Goal: Information Seeking & Learning: Learn about a topic

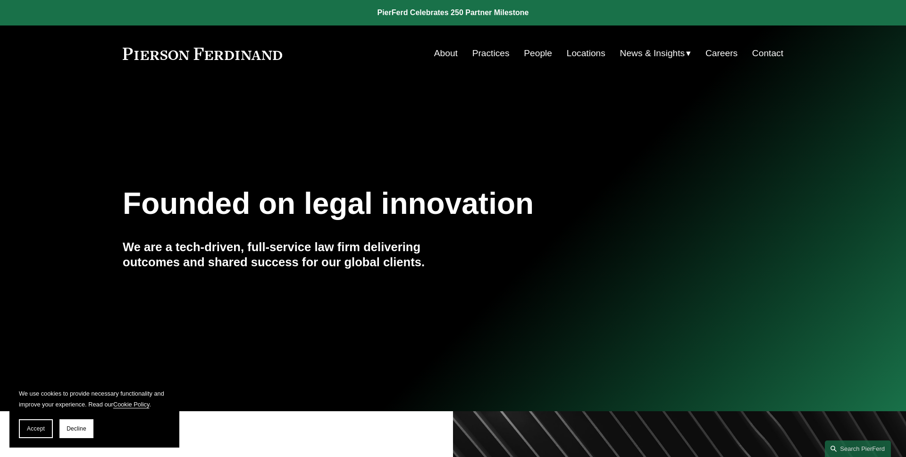
click at [41, 429] on span "Accept" at bounding box center [36, 428] width 18 height 7
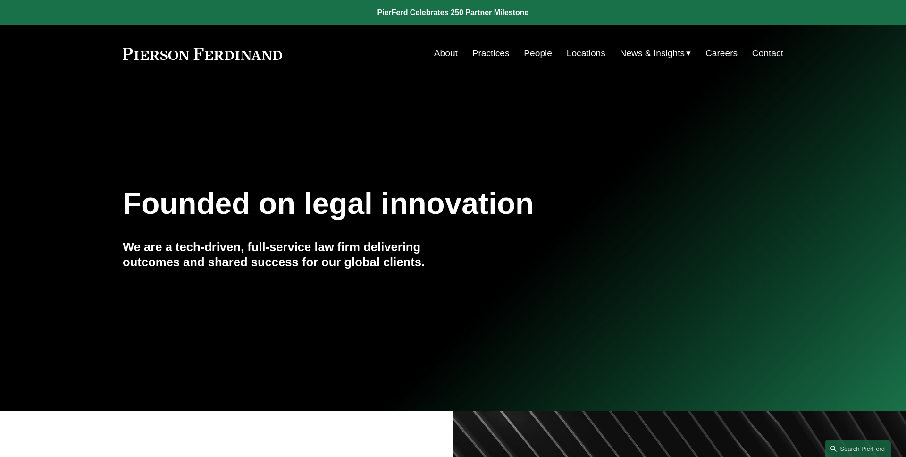
click at [481, 49] on link "Practices" at bounding box center [490, 53] width 37 height 18
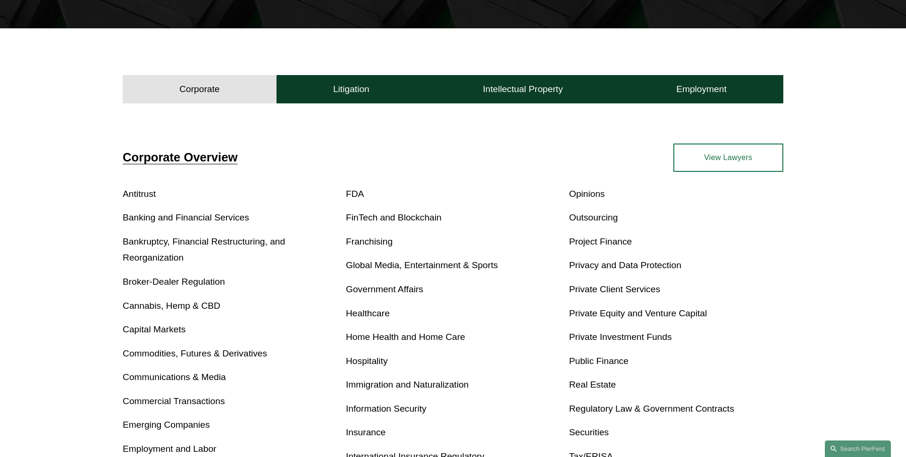
scroll to position [352, 0]
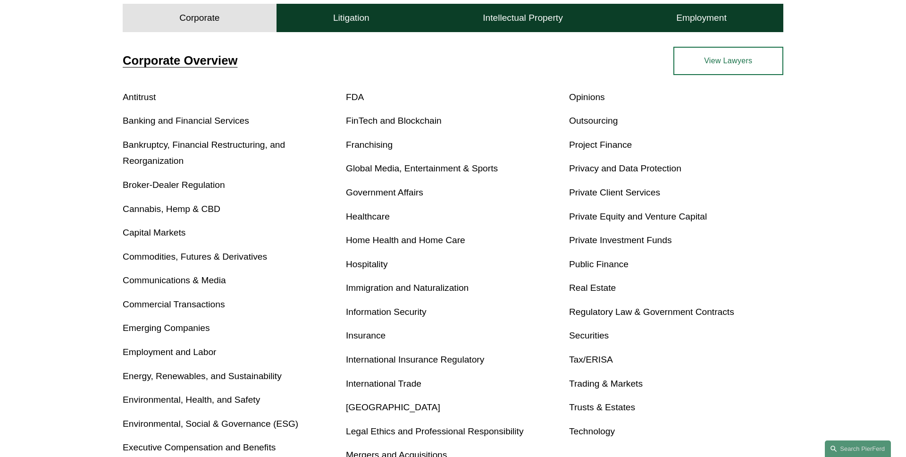
click at [356, 337] on link "Insurance" at bounding box center [366, 335] width 40 height 10
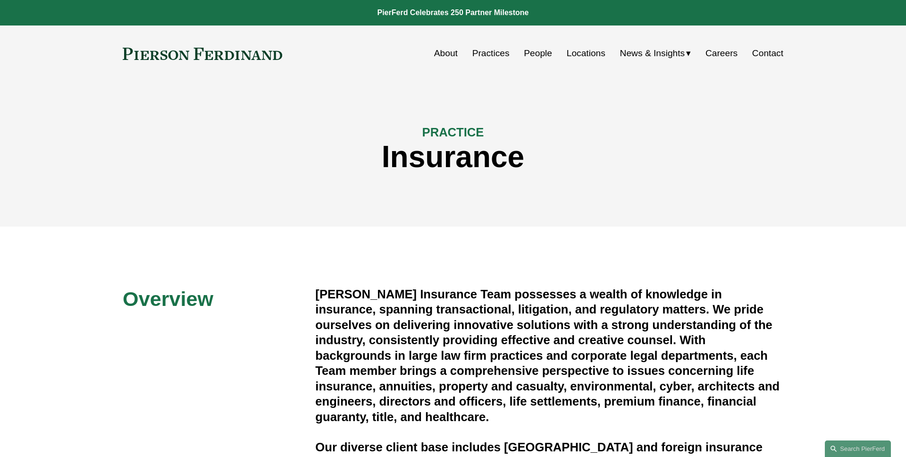
click at [533, 54] on link "People" at bounding box center [538, 53] width 28 height 18
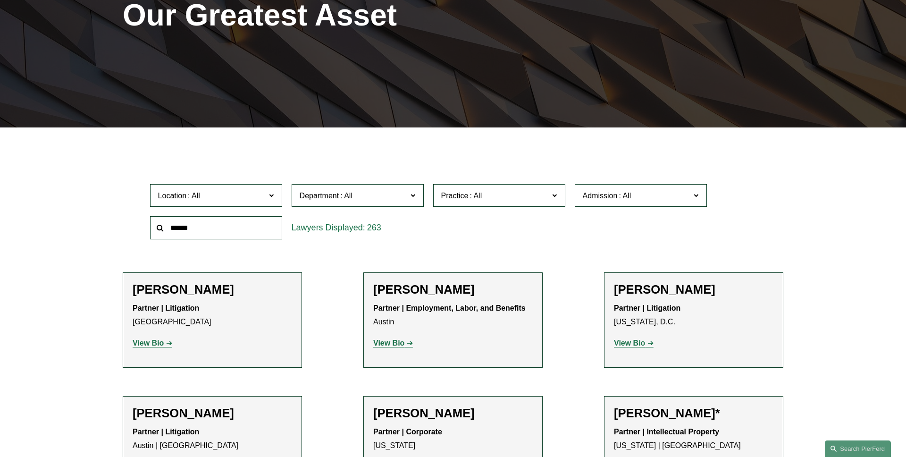
scroll to position [204, 0]
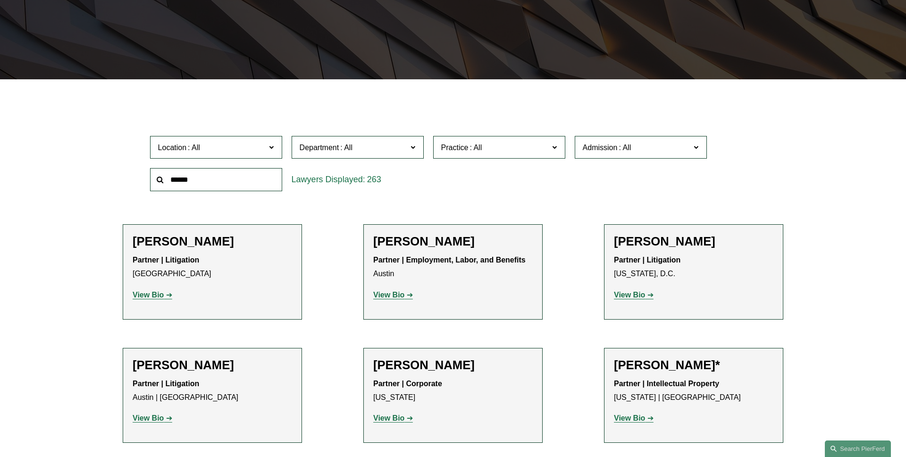
click at [493, 158] on label "Practice" at bounding box center [499, 147] width 132 height 23
click at [0, 0] on link "Insurance" at bounding box center [0, 0] width 0 height 0
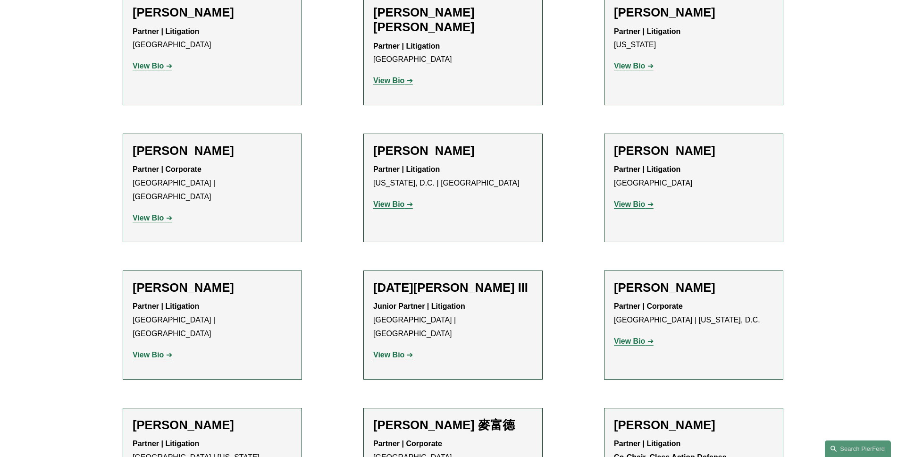
scroll to position [1697, 0]
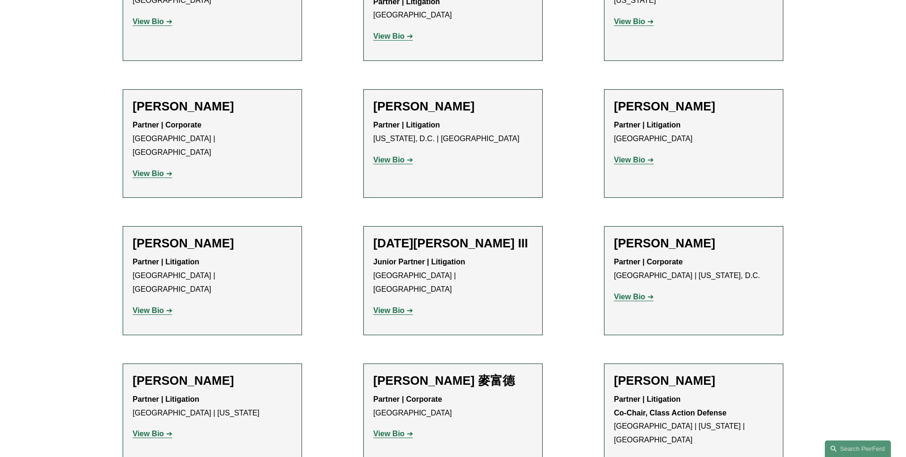
click at [150, 429] on strong "View Bio" at bounding box center [148, 433] width 31 height 8
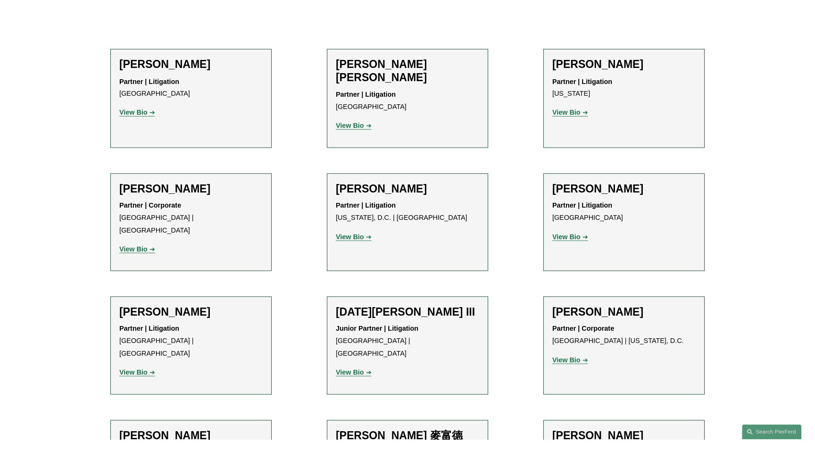
scroll to position [1621, 0]
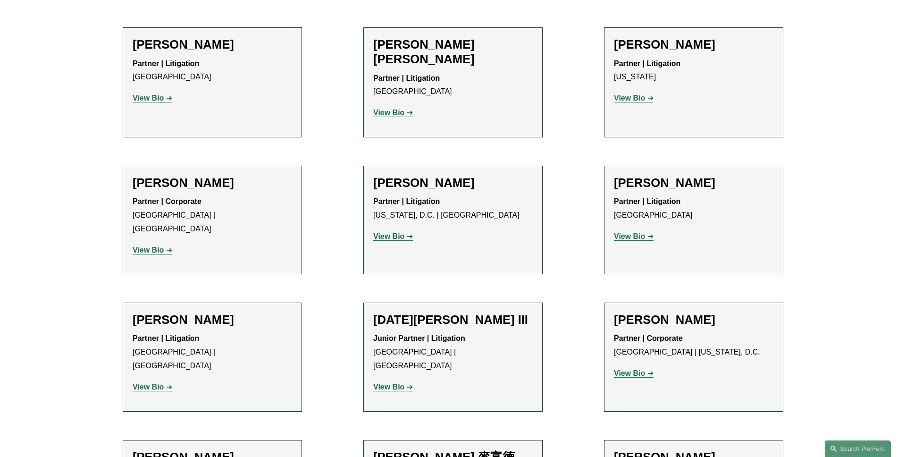
click at [165, 246] on link "View Bio" at bounding box center [153, 250] width 40 height 8
drag, startPoint x: 733, startPoint y: 380, endPoint x: 615, endPoint y: 381, distance: 117.5
copy strong "Co-Chair, Class Action Defense"
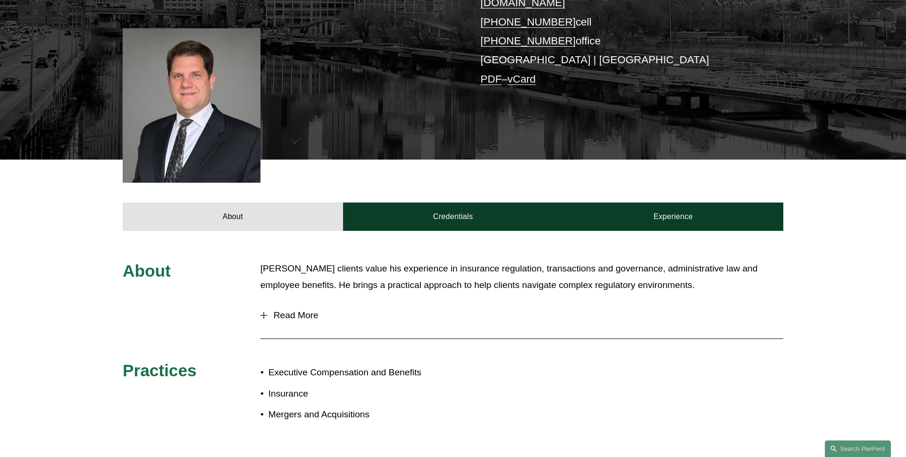
scroll to position [246, 0]
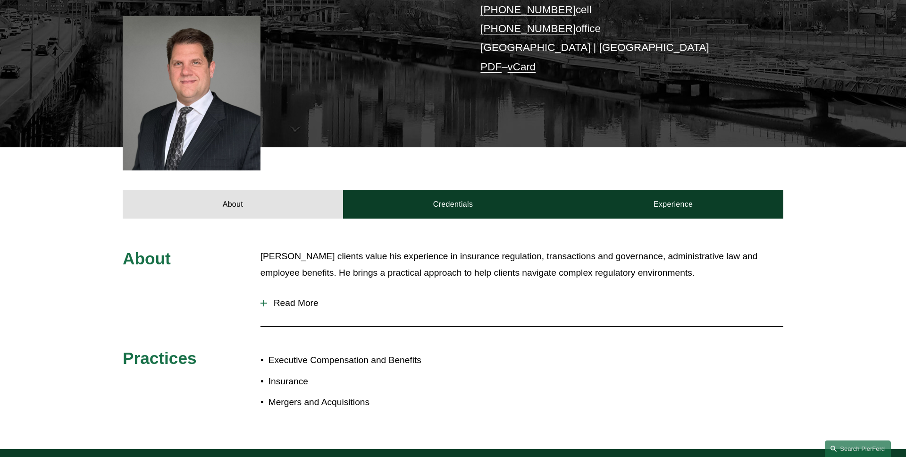
click at [317, 298] on span "Read More" at bounding box center [525, 303] width 516 height 10
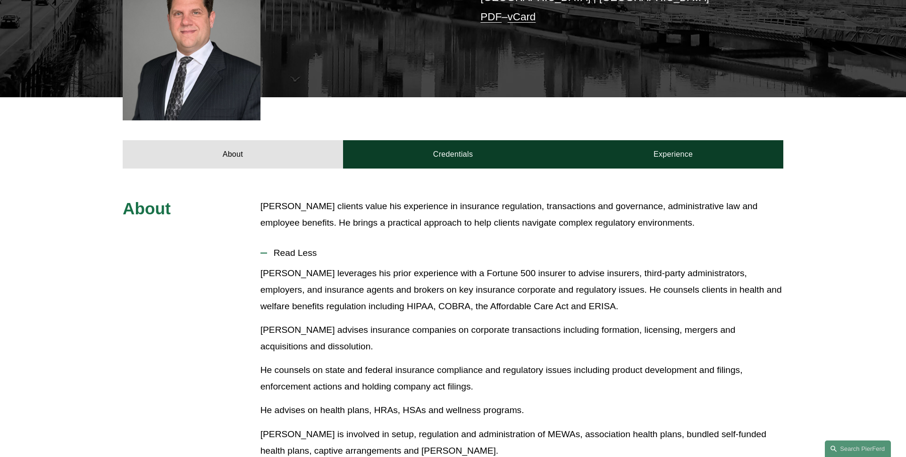
scroll to position [290, 0]
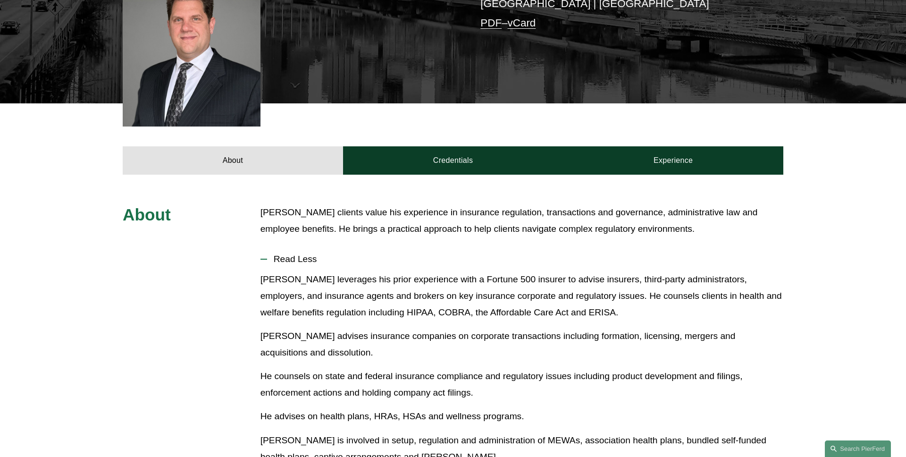
click at [310, 247] on button "Read Less" at bounding box center [521, 259] width 523 height 25
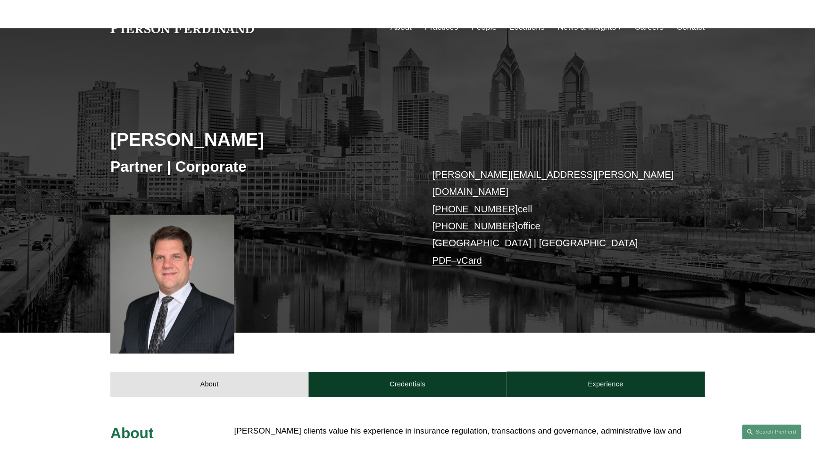
scroll to position [0, 0]
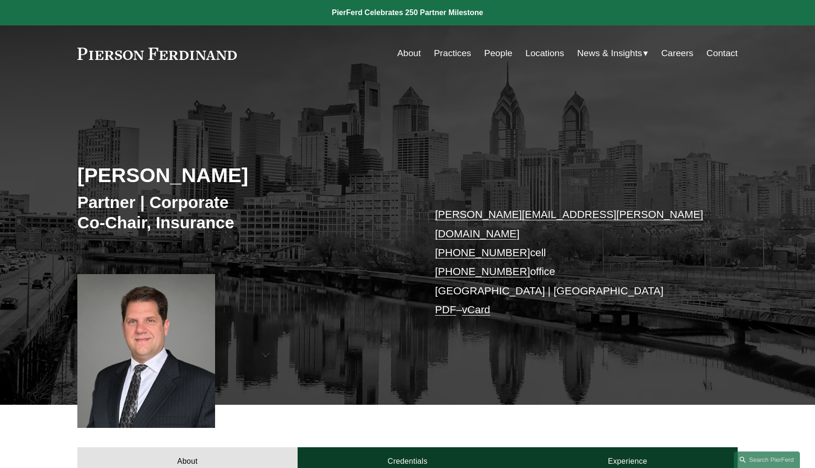
click at [444, 304] on link "PDF" at bounding box center [445, 310] width 21 height 12
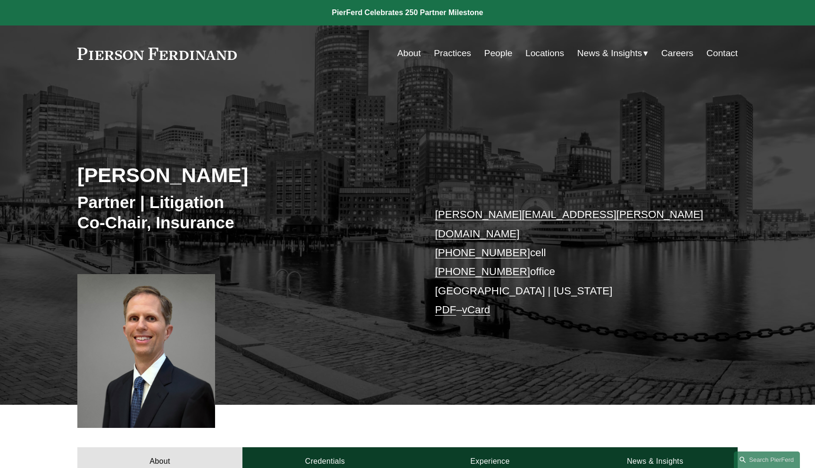
click at [443, 304] on link "PDF" at bounding box center [445, 310] width 21 height 12
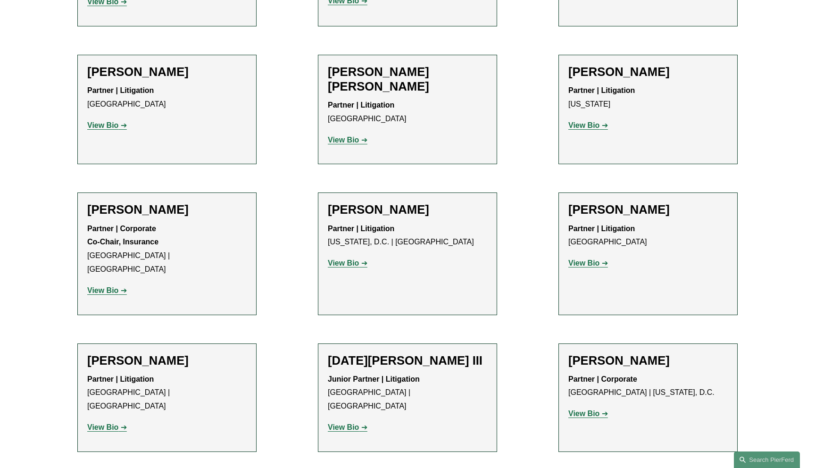
scroll to position [1542, 0]
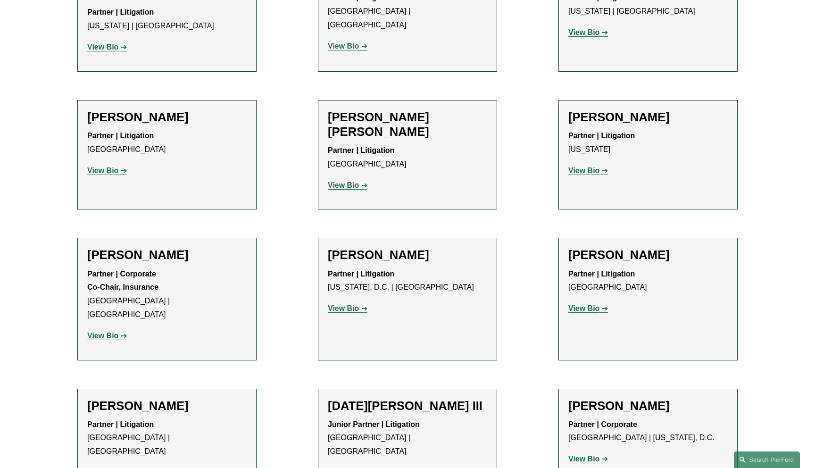
click at [168, 248] on h2 "[PERSON_NAME]" at bounding box center [166, 255] width 159 height 15
drag, startPoint x: 127, startPoint y: 171, endPoint x: 56, endPoint y: 171, distance: 71.3
click at [56, 171] on ul "Filter Location All Atlanta Austin Bellevue Boston Charlotte Chicago Cincinnati…" at bounding box center [408, 38] width 710 height 2561
copy h2 "[PERSON_NAME]"
click at [210, 248] on div "Todd Martin Partner | Corporate Co-Chair, Insurance Philadelphia | Chicago View…" at bounding box center [166, 299] width 159 height 102
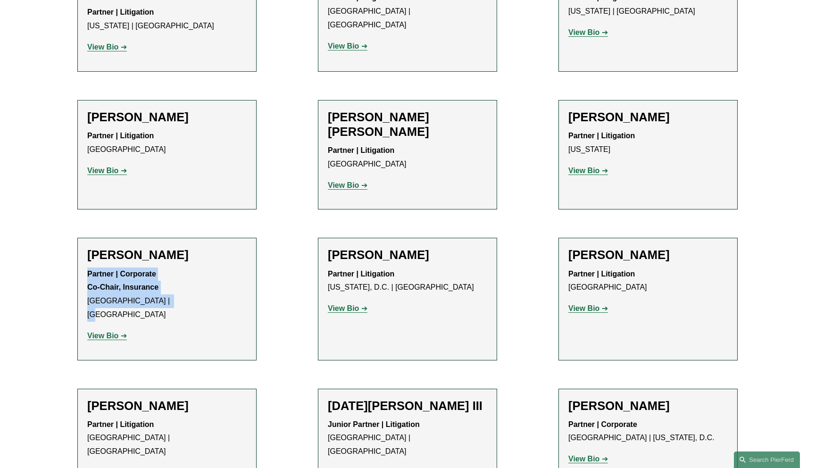
drag, startPoint x: 171, startPoint y: 219, endPoint x: 85, endPoint y: 194, distance: 89.9
click at [85, 238] on li "Todd Martin Partner | Corporate Co-Chair, Insurance Philadelphia | Chicago View…" at bounding box center [166, 299] width 179 height 122
copy p "Partner | Corporate Co-Chair, Insurance Philadelphia | Chicago"
click at [232, 268] on p "Partner | Corporate Co-Chair, Insurance Philadelphia | Chicago" at bounding box center [166, 295] width 159 height 54
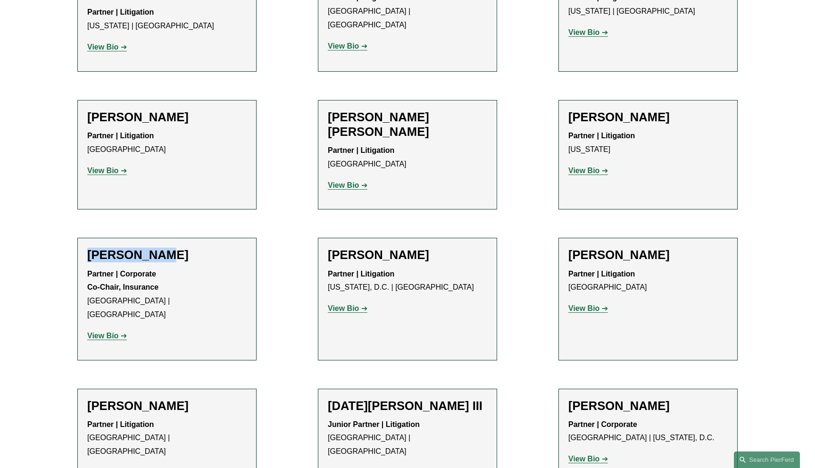
drag, startPoint x: 169, startPoint y: 170, endPoint x: 64, endPoint y: 170, distance: 105.2
click at [65, 170] on ul "Filter Location All Atlanta Austin Bellevue Boston Charlotte Chicago Cincinnati…" at bounding box center [408, 38] width 710 height 2561
copy h2 "Todd Martin"
click at [252, 238] on li "Todd Martin Partner | Corporate Co-Chair, Insurance Philadelphia | Chicago View…" at bounding box center [166, 299] width 179 height 122
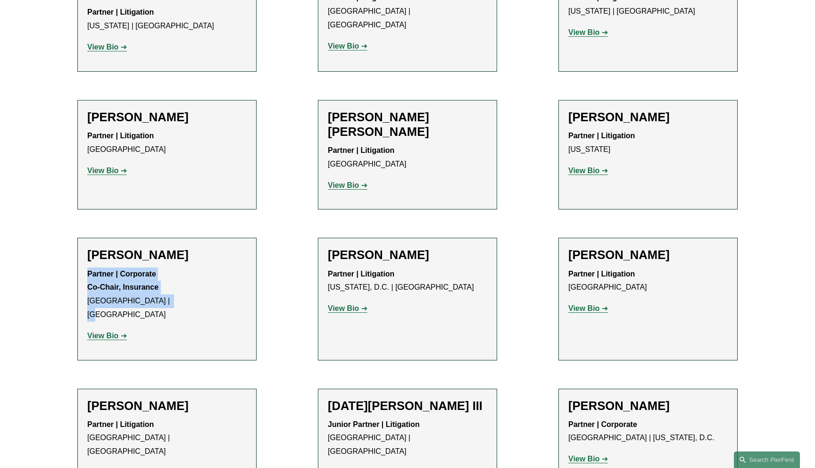
drag, startPoint x: 168, startPoint y: 218, endPoint x: 77, endPoint y: 194, distance: 93.3
click at [77, 238] on li "Todd Martin Partner | Corporate Co-Chair, Insurance Philadelphia | Chicago View…" at bounding box center [166, 299] width 179 height 122
copy p "Partner | Corporate Co-Chair, Insurance Philadelphia | Chicago"
click at [209, 268] on p "Partner | Corporate Co-Chair, Insurance Philadelphia | Chicago" at bounding box center [166, 295] width 159 height 54
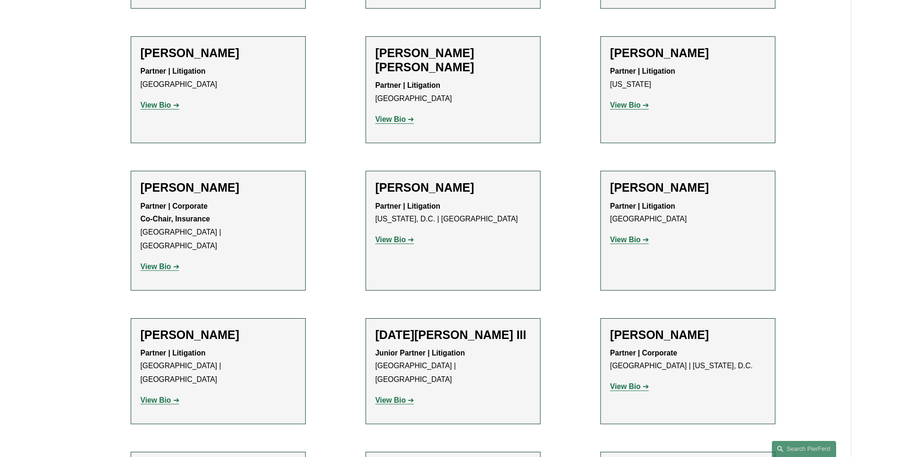
scroll to position [1629, 0]
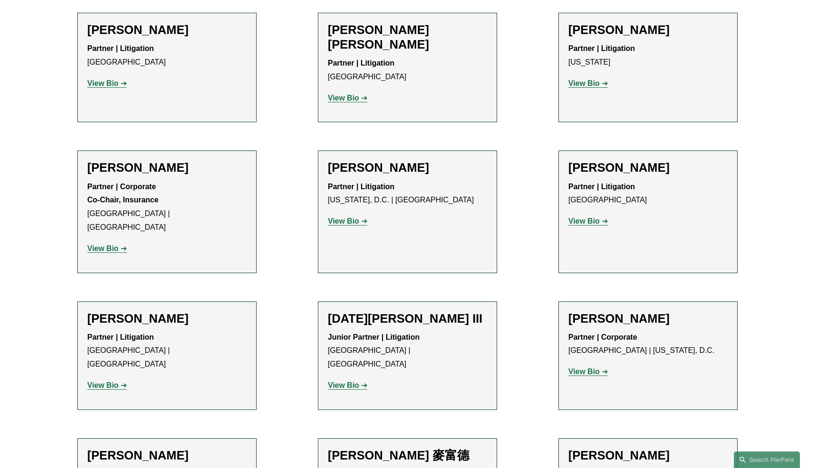
drag, startPoint x: 171, startPoint y: 345, endPoint x: 70, endPoint y: 345, distance: 101.5
copy h2 "[PERSON_NAME]"
drag, startPoint x: 123, startPoint y: 388, endPoint x: 86, endPoint y: 364, distance: 43.3
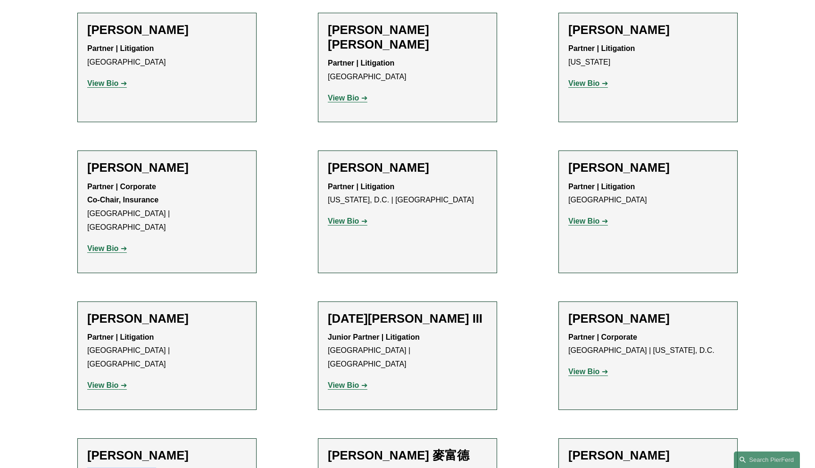
copy p "Partner | Litigation Co-Chair, Insurance Boston | New York"
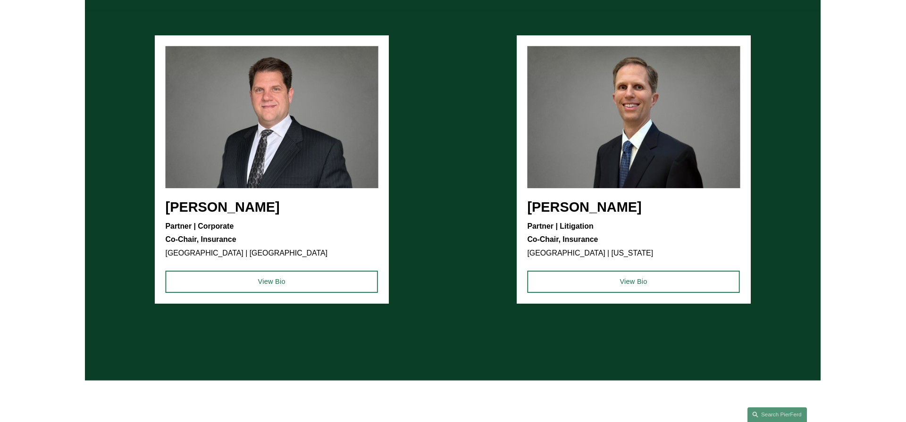
scroll to position [1504, 0]
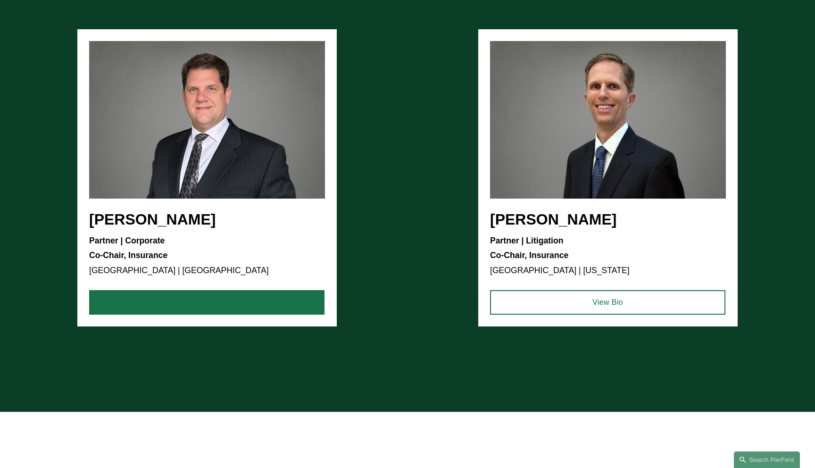
click at [302, 298] on link "View Bio" at bounding box center [206, 302] width 235 height 25
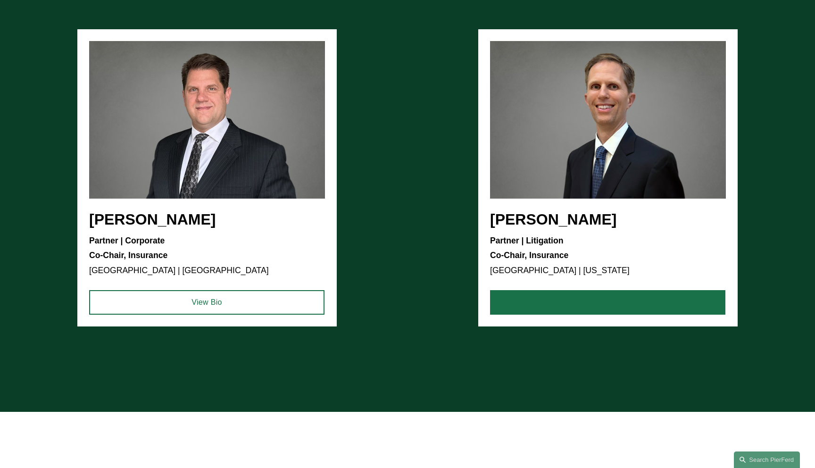
click at [559, 300] on link "View Bio" at bounding box center [607, 302] width 235 height 25
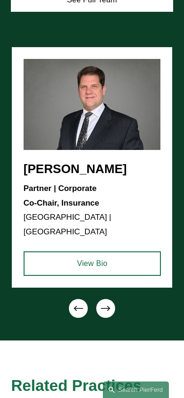
scroll to position [2843, 0]
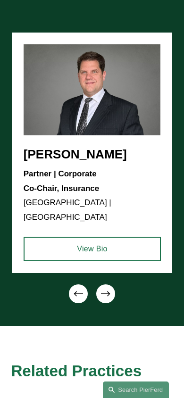
click at [104, 294] on icon "\a \a \a Next\a \a" at bounding box center [105, 294] width 8 height 0
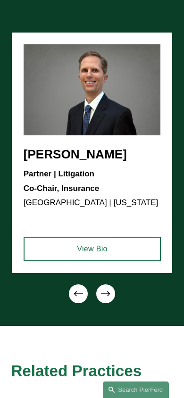
click at [104, 294] on icon "\a \a \a Next\a \a" at bounding box center [105, 294] width 8 height 0
click at [82, 296] on icon "\a \a Previous\a \a \a" at bounding box center [78, 293] width 9 height 9
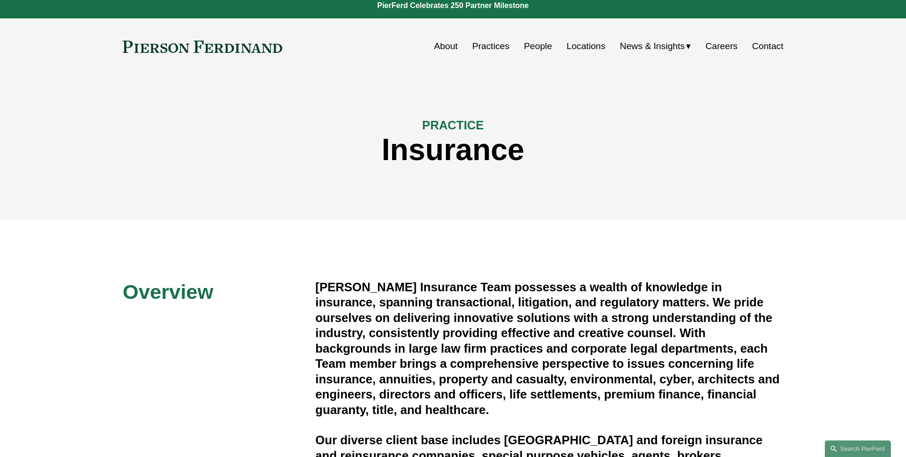
scroll to position [0, 0]
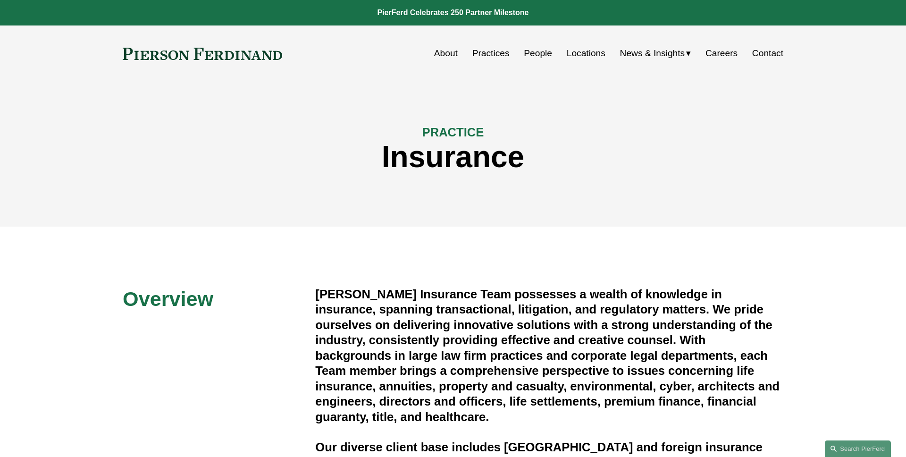
click at [131, 150] on div "PRACTICE Insurance" at bounding box center [453, 153] width 906 height 85
